Goal: Task Accomplishment & Management: Manage account settings

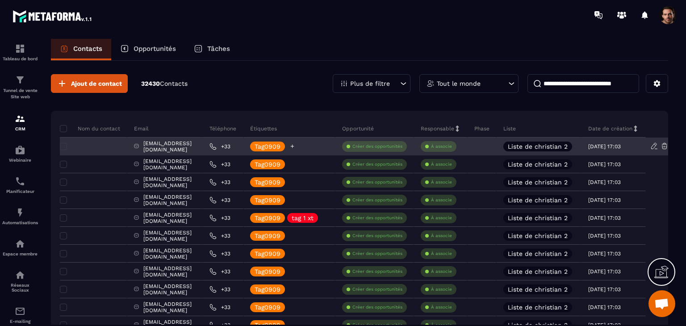
click at [295, 147] on icon at bounding box center [293, 146] width 6 height 6
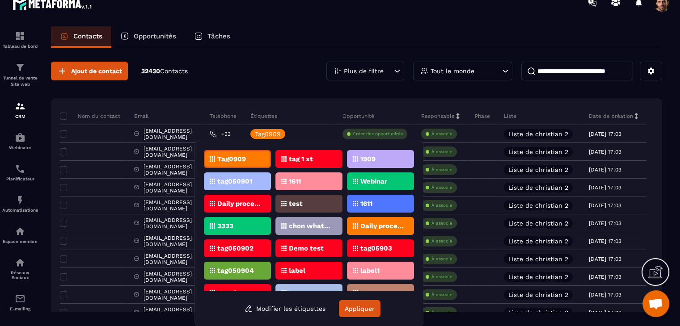
scroll to position [14, 0]
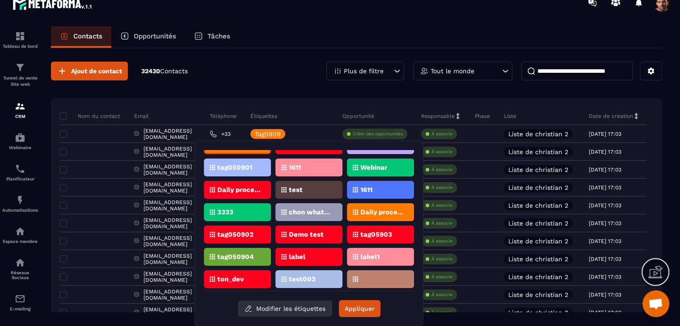
click at [287, 308] on button "Modifier les étiquettes" at bounding box center [285, 309] width 94 height 16
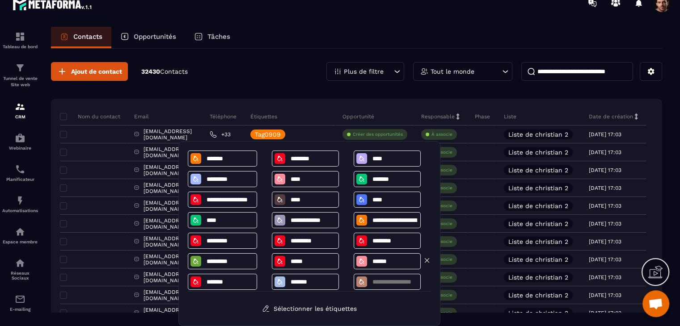
scroll to position [25, 0]
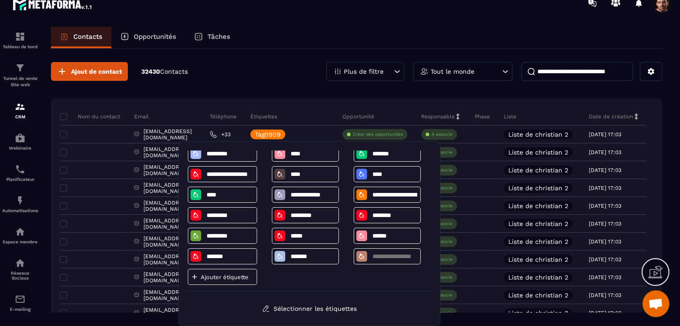
click at [231, 276] on p "Ajouter étiquette" at bounding box center [228, 277] width 54 height 7
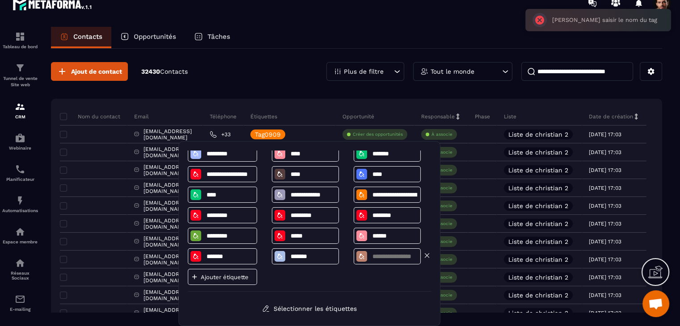
click at [378, 253] on input at bounding box center [394, 257] width 46 height 8
click at [426, 252] on icon at bounding box center [427, 256] width 8 height 8
click at [425, 257] on icon at bounding box center [427, 256] width 8 height 8
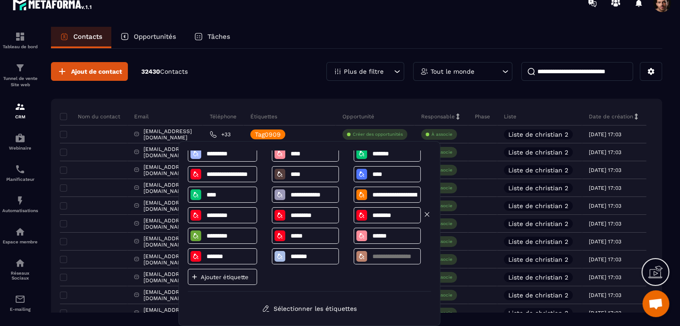
scroll to position [5, 0]
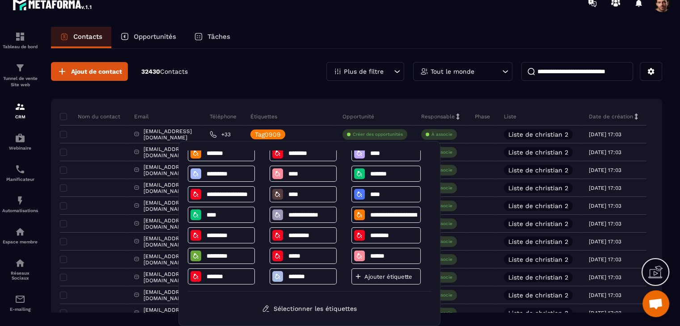
click at [378, 282] on div "Ajouter étiquette" at bounding box center [385, 277] width 69 height 16
click at [382, 276] on p "Ajouter étiquette" at bounding box center [391, 276] width 54 height 7
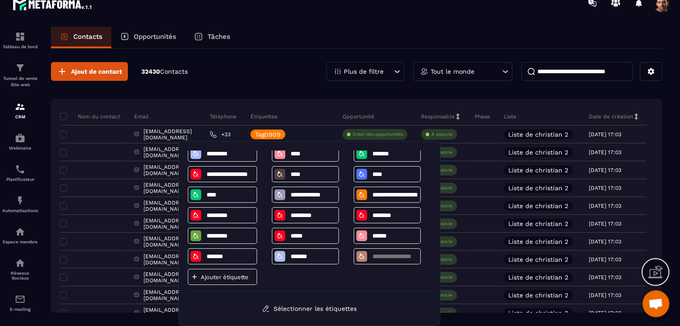
scroll to position [0, 0]
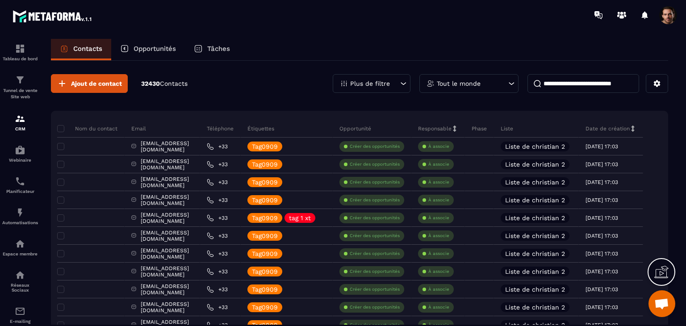
scroll to position [0, 39]
click at [440, 86] on div "Tout le monde" at bounding box center [469, 83] width 99 height 19
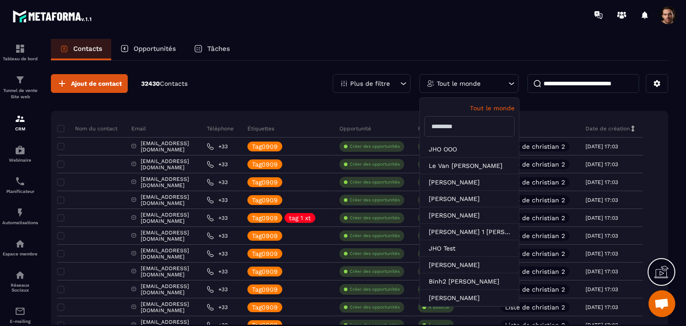
click at [391, 82] on div "Plus de filtre" at bounding box center [372, 83] width 78 height 19
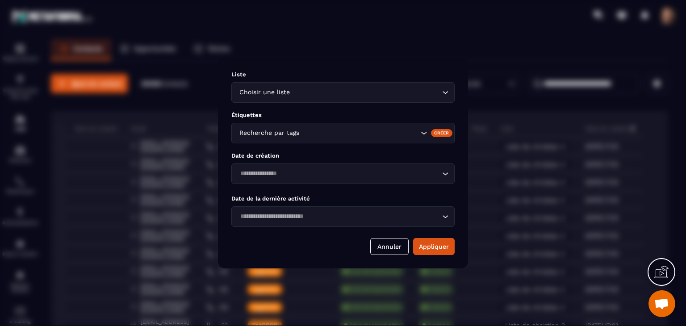
click at [342, 138] on div "Recherche par tags" at bounding box center [342, 133] width 223 height 21
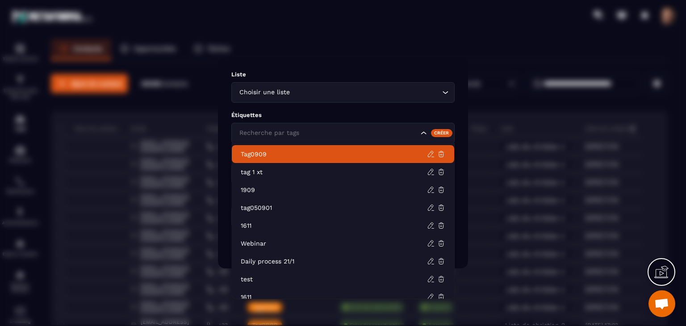
click at [439, 134] on div "Créer" at bounding box center [442, 133] width 22 height 8
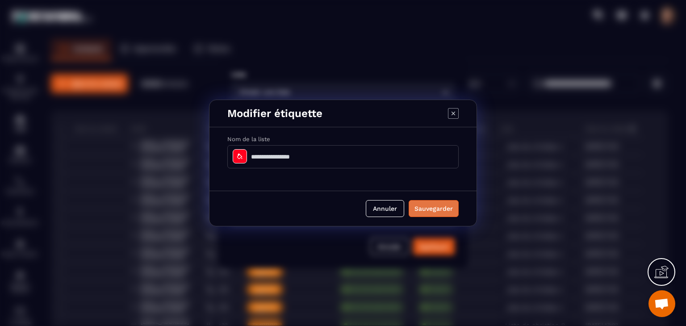
click at [425, 206] on button "Sauvegarder" at bounding box center [434, 208] width 50 height 17
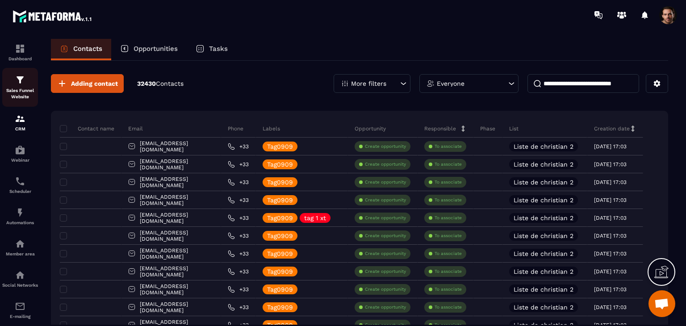
click at [17, 92] on p "Sales Funnel Website" at bounding box center [20, 94] width 36 height 13
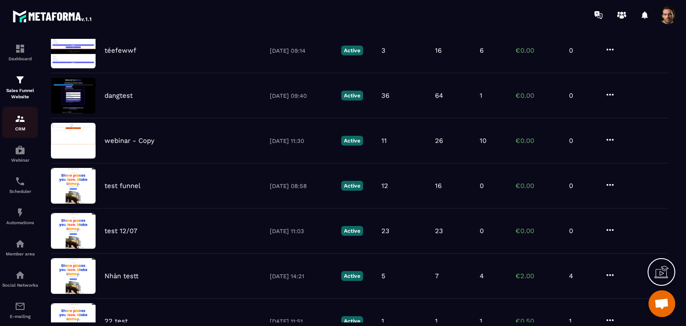
click at [22, 122] on img at bounding box center [20, 118] width 11 height 11
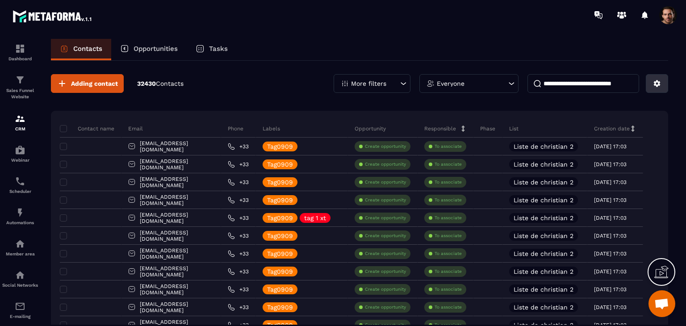
click at [656, 88] on button at bounding box center [657, 83] width 22 height 19
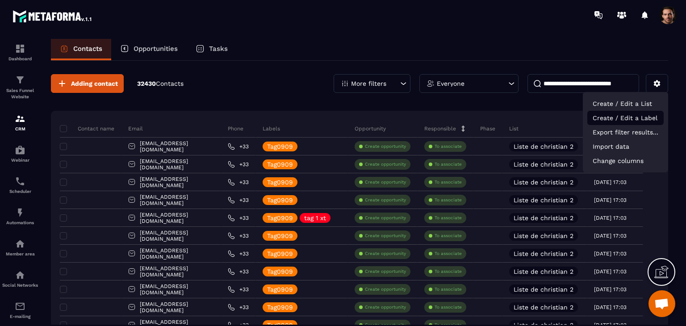
click at [636, 118] on p "Create / Edit a Label" at bounding box center [626, 118] width 76 height 14
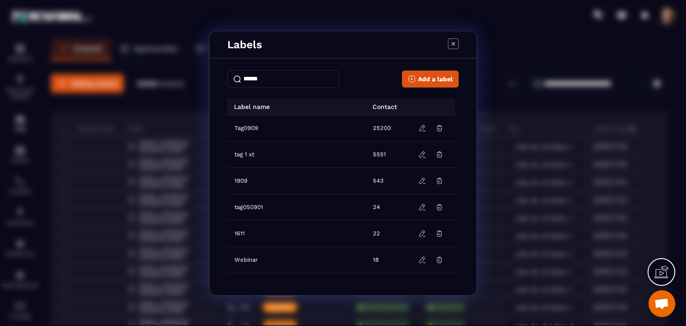
click at [429, 79] on span "Add a label" at bounding box center [435, 79] width 35 height 9
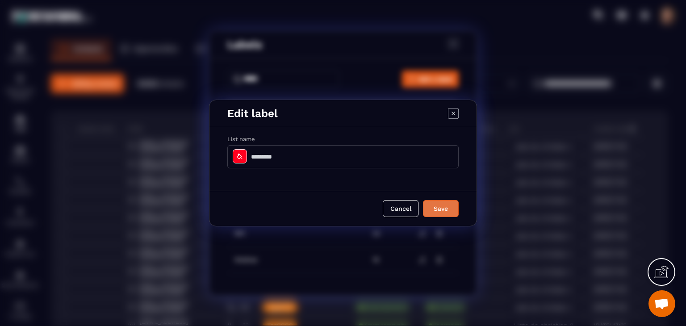
click at [432, 208] on button "Save" at bounding box center [441, 208] width 36 height 17
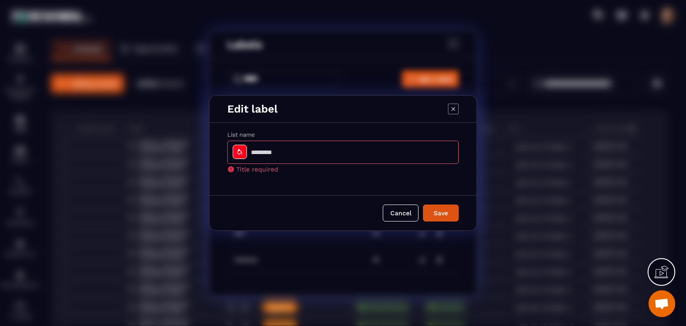
click at [455, 104] on icon "Modal window" at bounding box center [453, 109] width 11 height 11
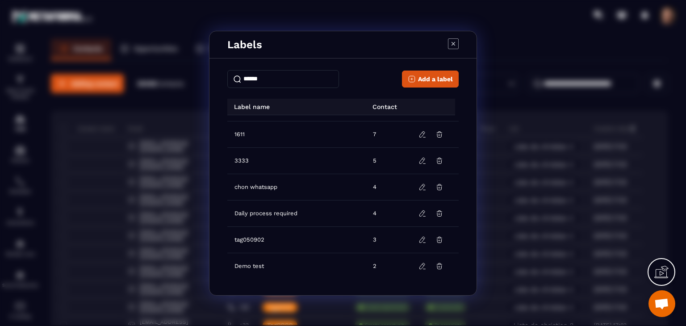
scroll to position [231, 0]
click at [453, 41] on icon "Modal window" at bounding box center [453, 43] width 11 height 11
